Goal: Task Accomplishment & Management: Complete application form

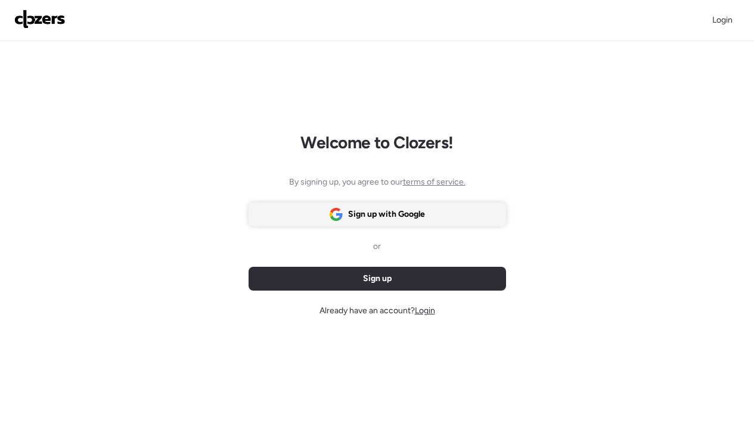
click at [391, 214] on span "Sign up with Google" at bounding box center [386, 215] width 77 height 12
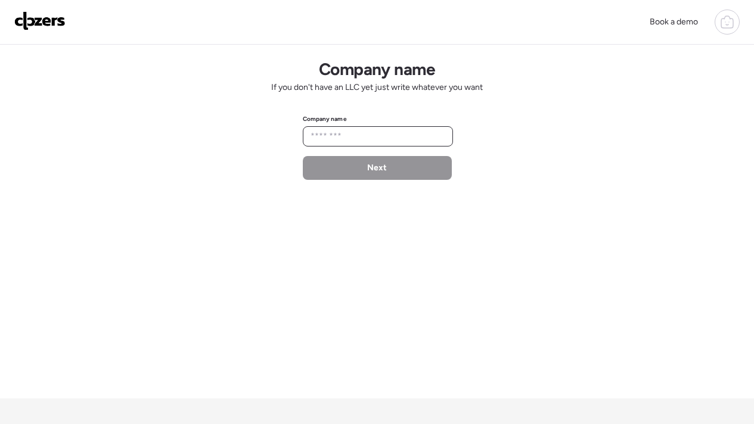
click at [361, 135] on input "text" at bounding box center [378, 136] width 140 height 17
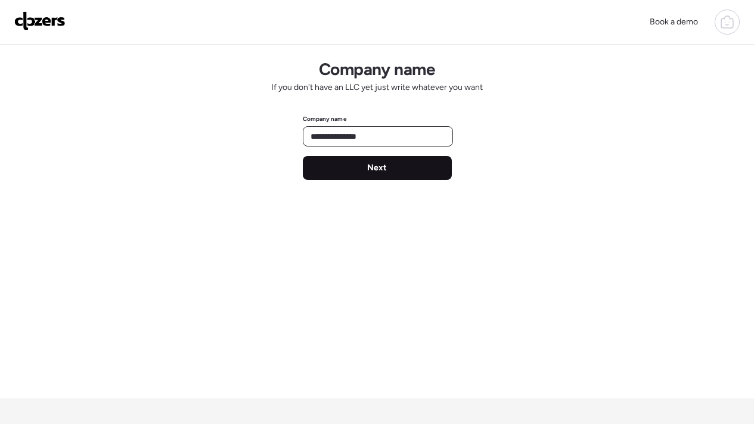
type input "**********"
click at [389, 176] on div "Next" at bounding box center [377, 168] width 149 height 24
